Goal: Task Accomplishment & Management: Manage account settings

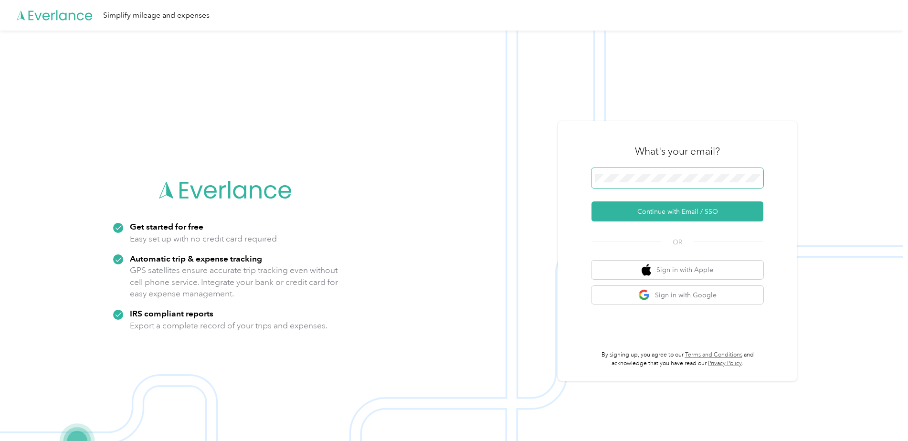
click at [628, 173] on span at bounding box center [678, 178] width 172 height 20
click at [668, 211] on button "Continue with Email / SSO" at bounding box center [678, 211] width 172 height 20
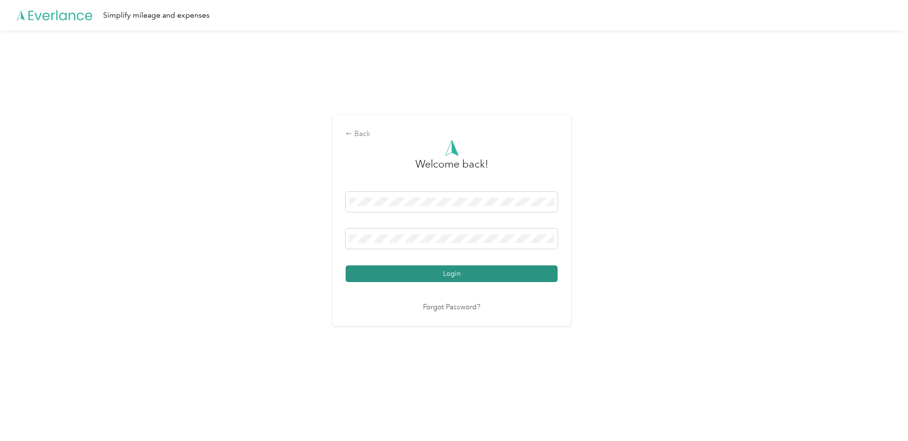
click at [462, 272] on button "Login" at bounding box center [452, 273] width 212 height 17
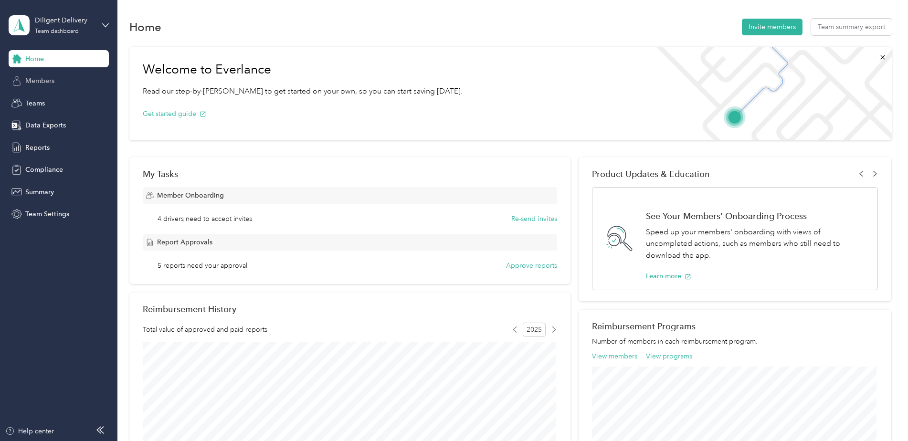
click at [51, 84] on span "Members" at bounding box center [39, 81] width 29 height 10
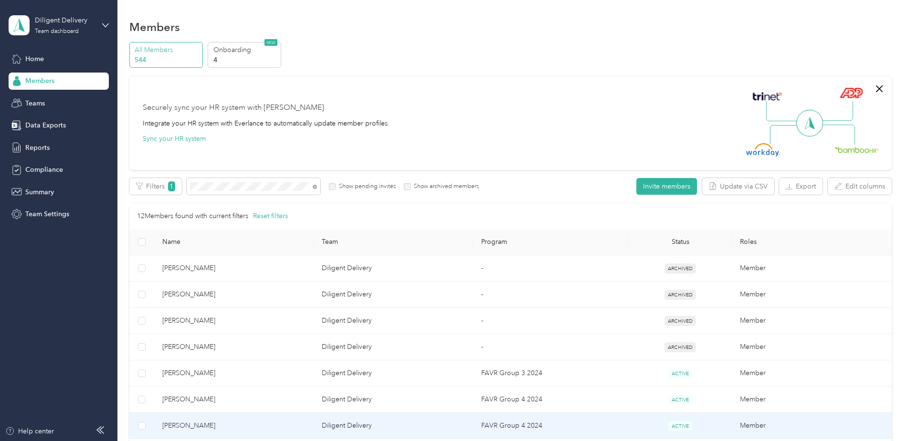
click at [288, 426] on span "[PERSON_NAME]" at bounding box center [234, 426] width 144 height 11
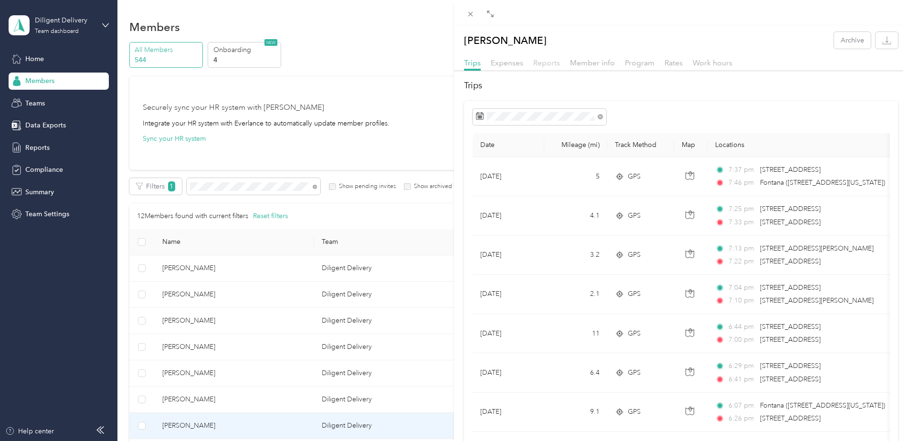
click at [544, 63] on span "Reports" at bounding box center [546, 62] width 27 height 9
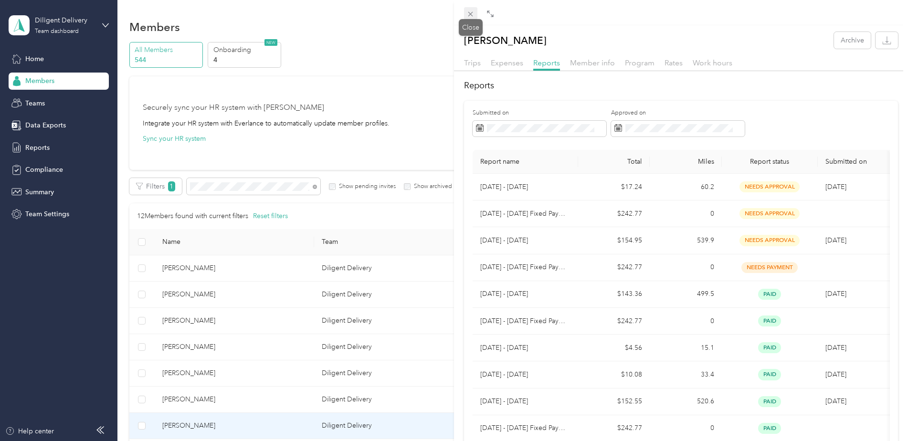
click at [470, 16] on icon at bounding box center [470, 14] width 8 height 8
